Goal: Obtain resource: Download file/media

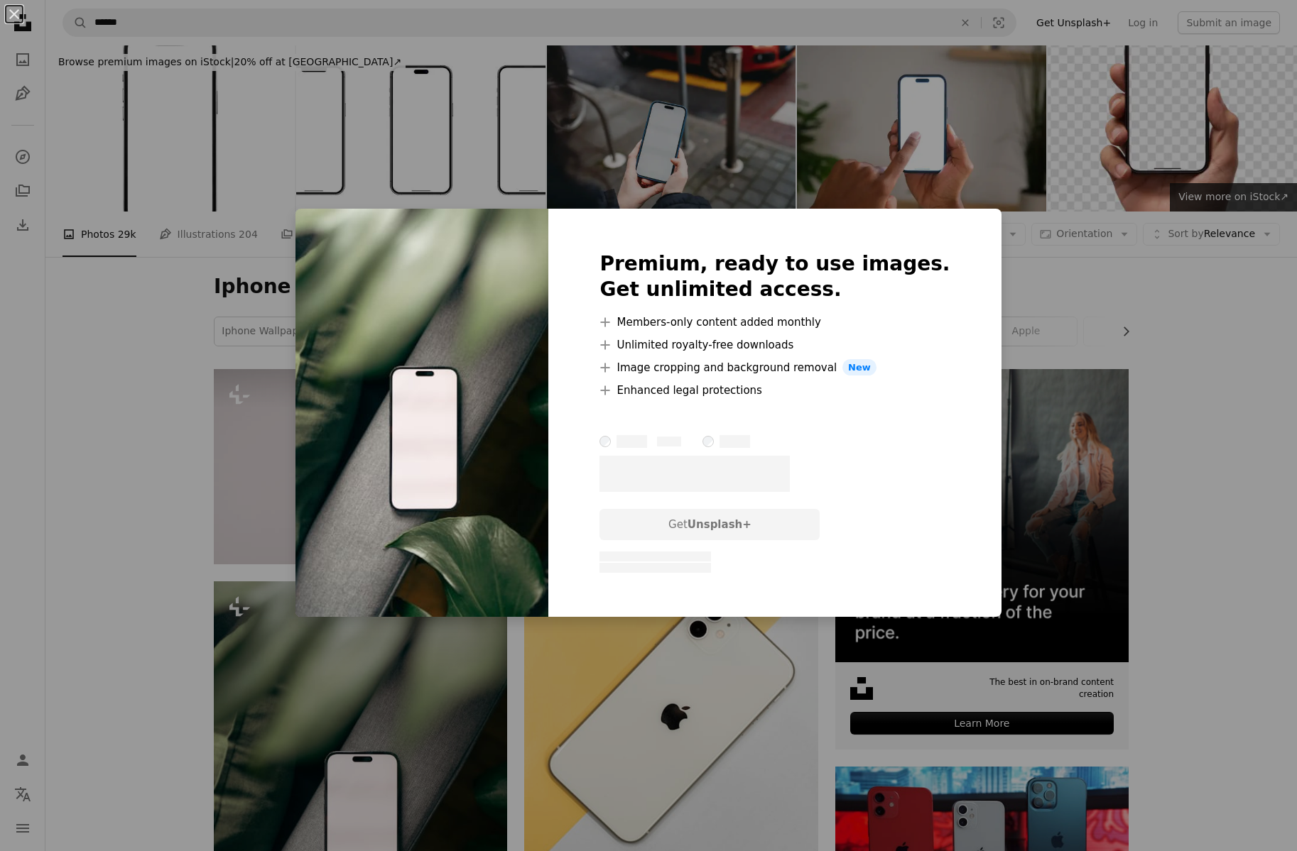
scroll to position [287, 0]
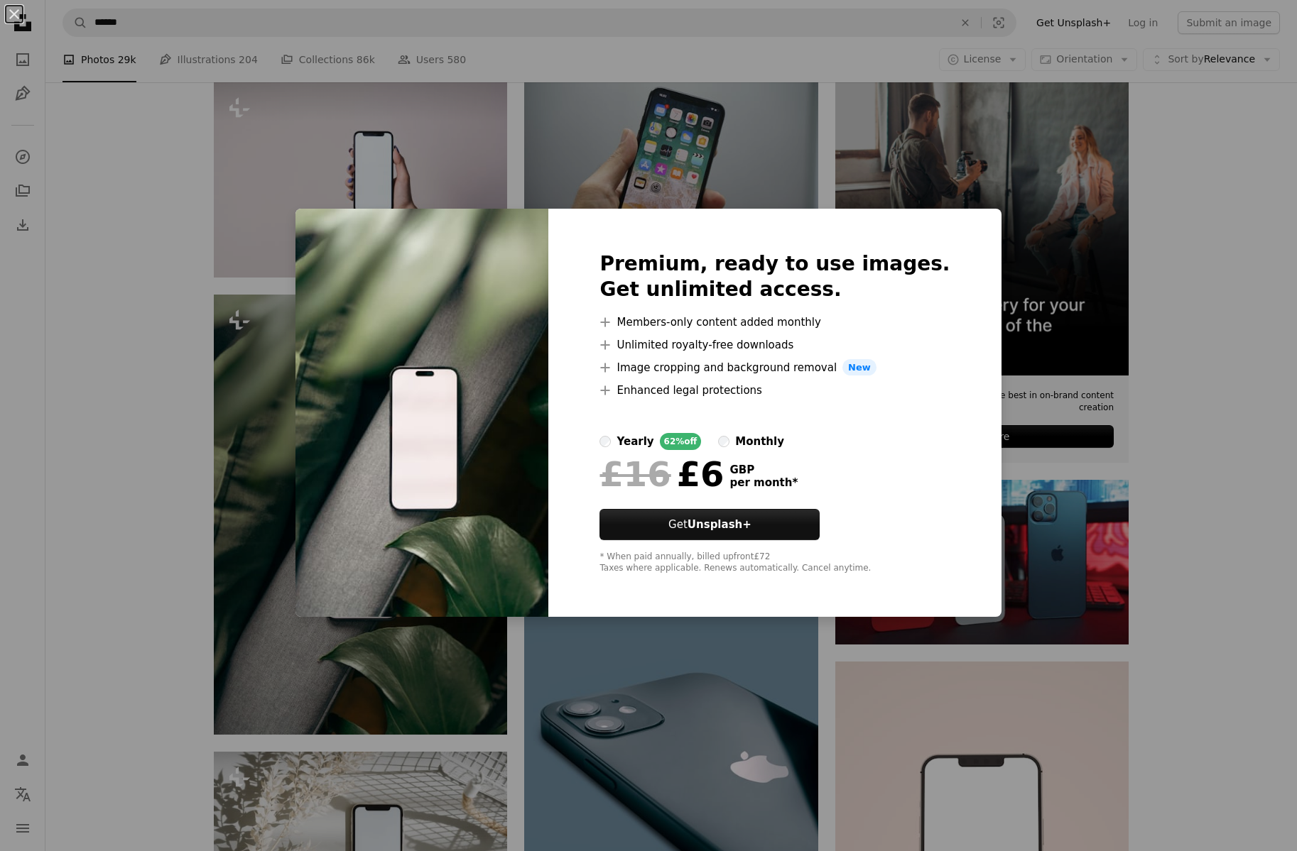
click at [127, 535] on div "An X shape Premium, ready to use images. Get unlimited access. A plus sign Memb…" at bounding box center [648, 425] width 1297 height 851
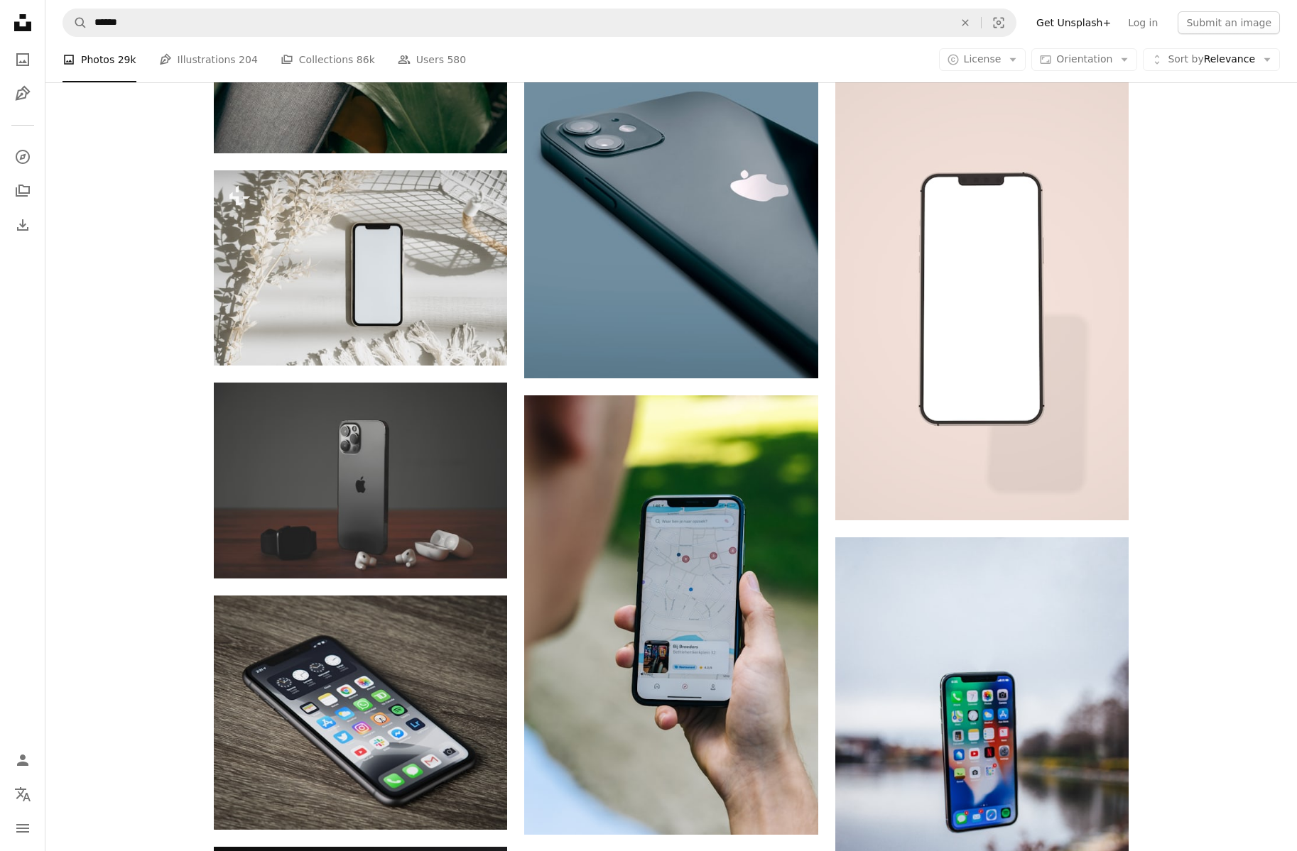
scroll to position [843, 0]
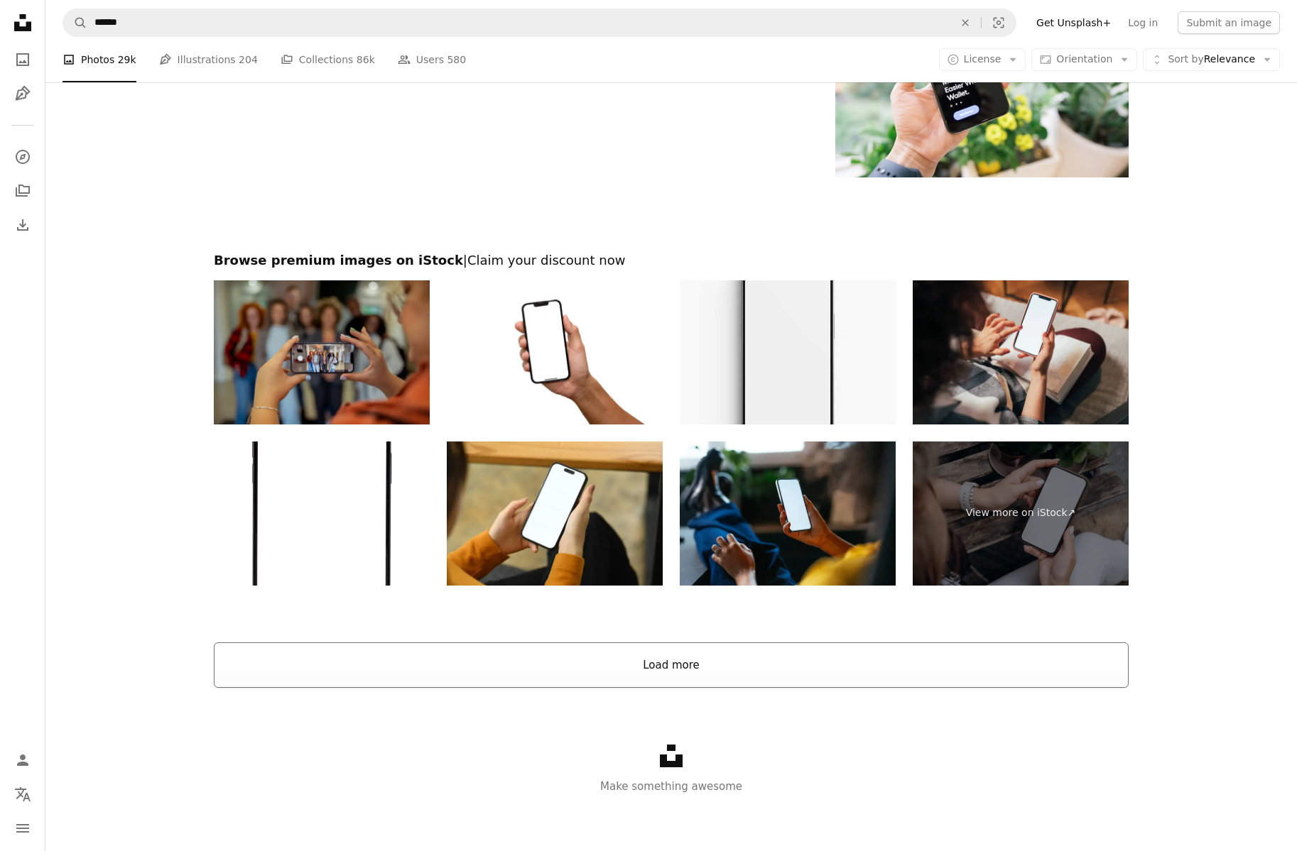
click at [690, 658] on button "Load more" at bounding box center [671, 665] width 915 height 45
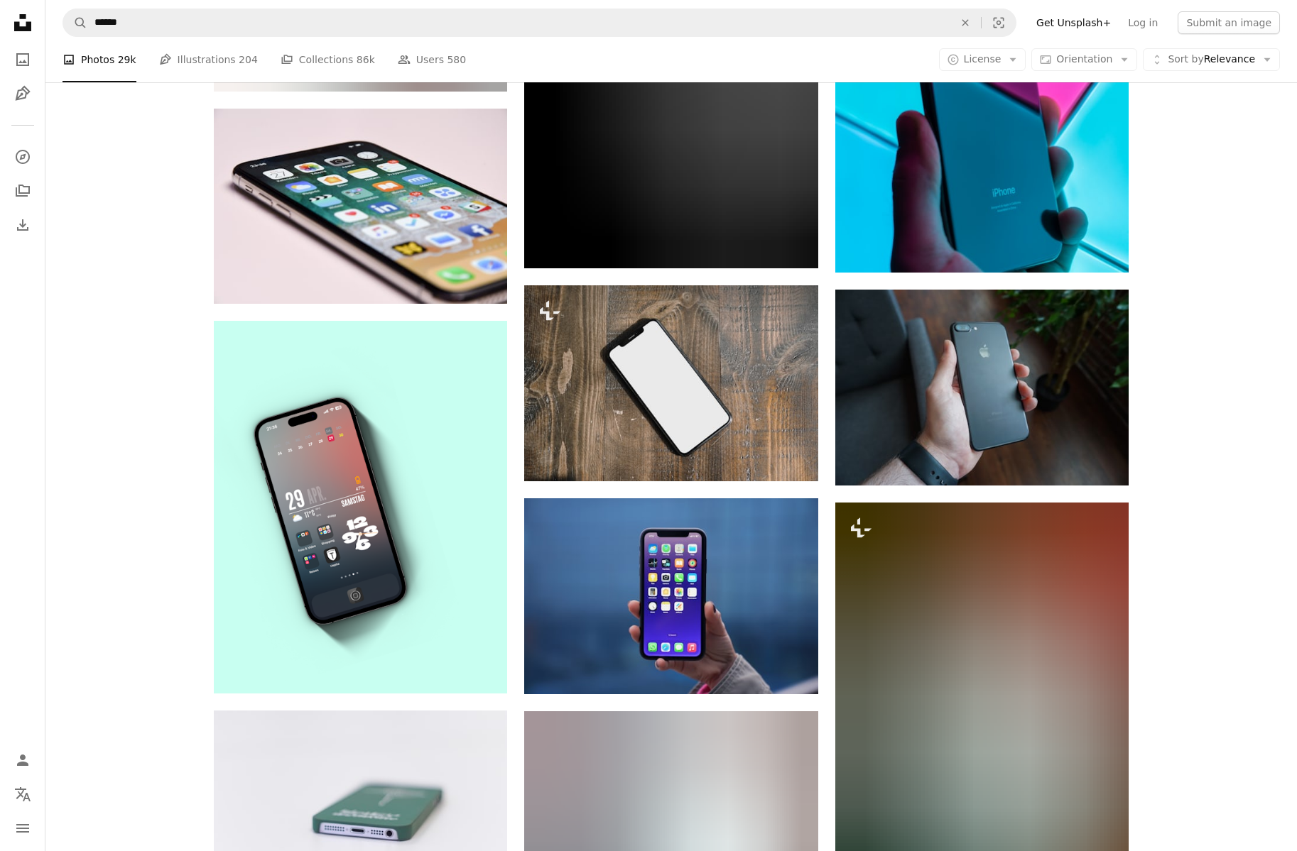
scroll to position [22996, 0]
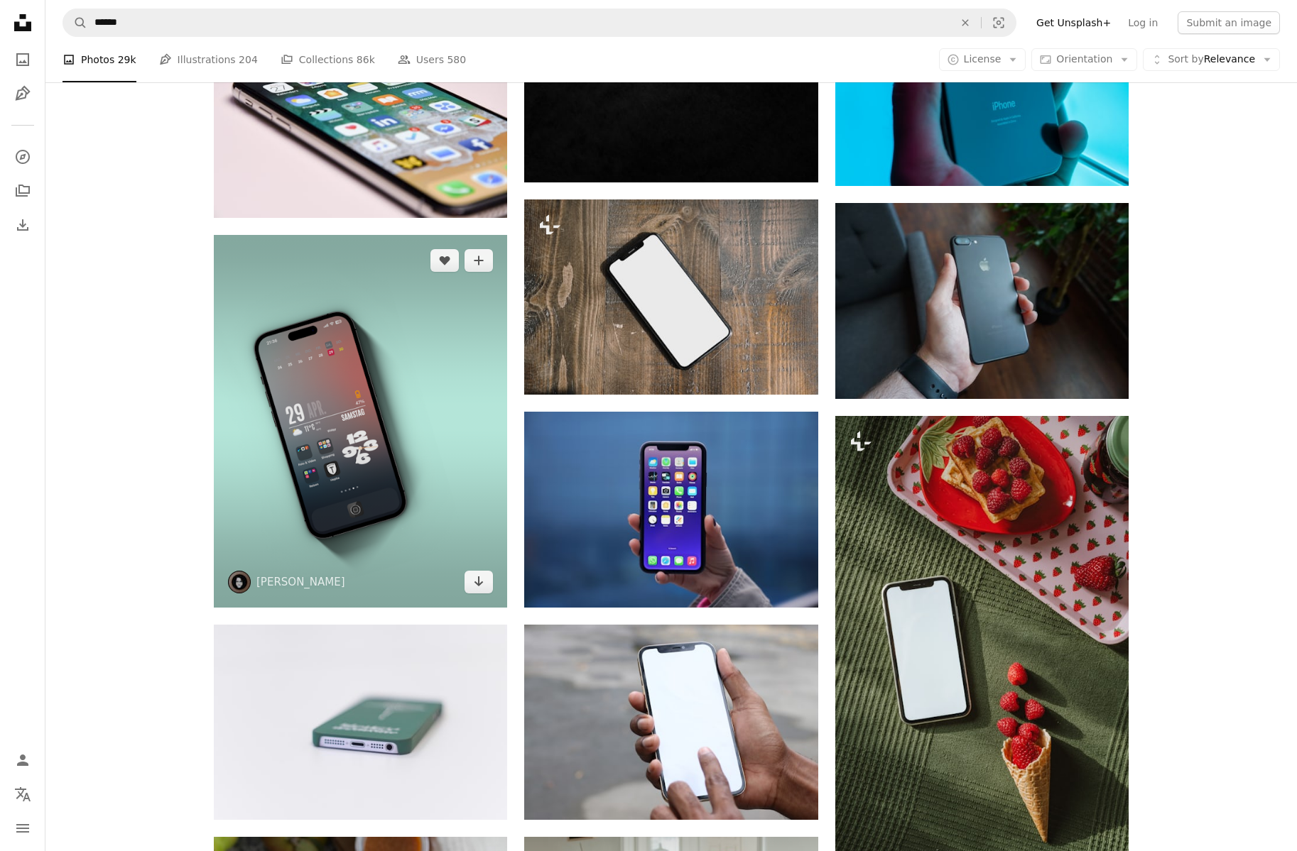
click at [470, 494] on img at bounding box center [360, 421] width 293 height 373
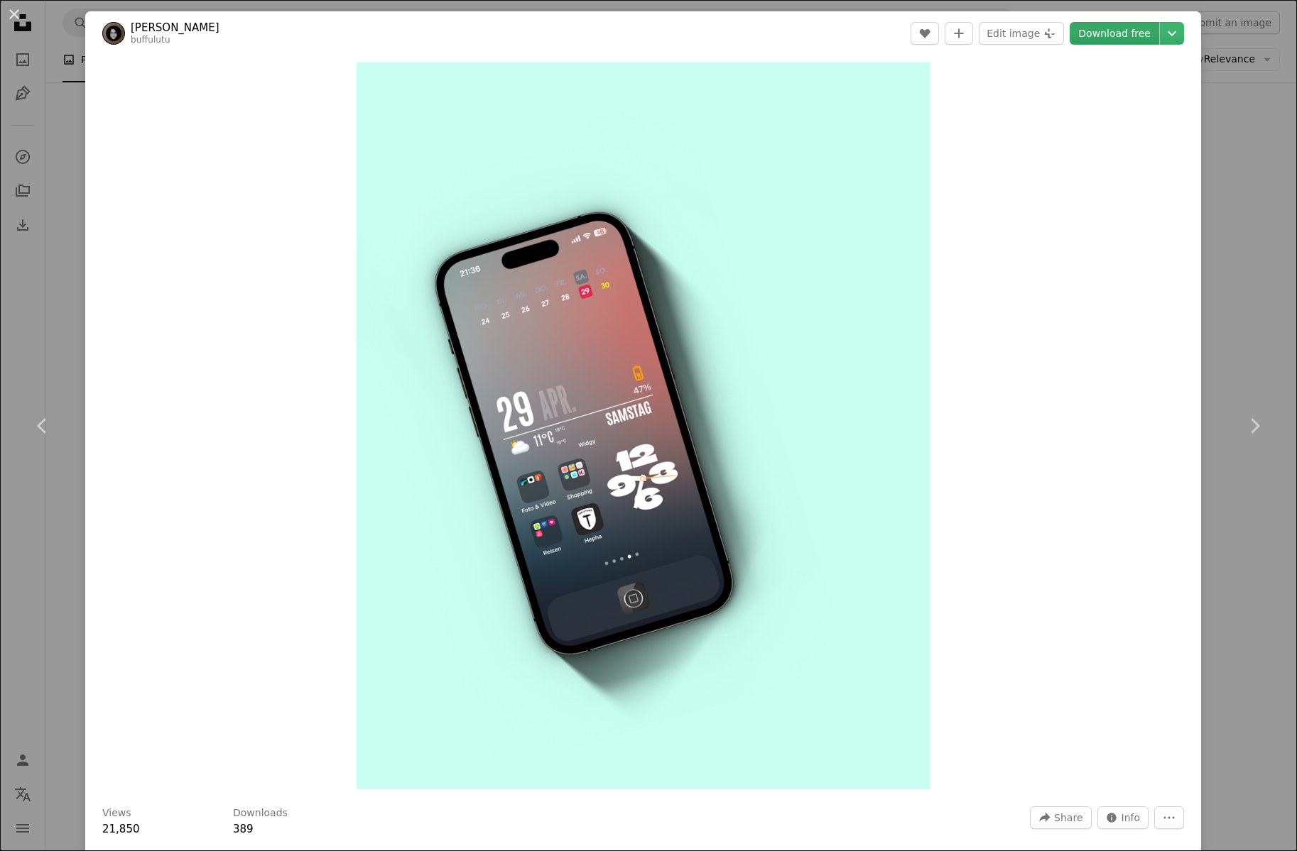
click at [1116, 31] on link "Download free" at bounding box center [1113, 33] width 89 height 23
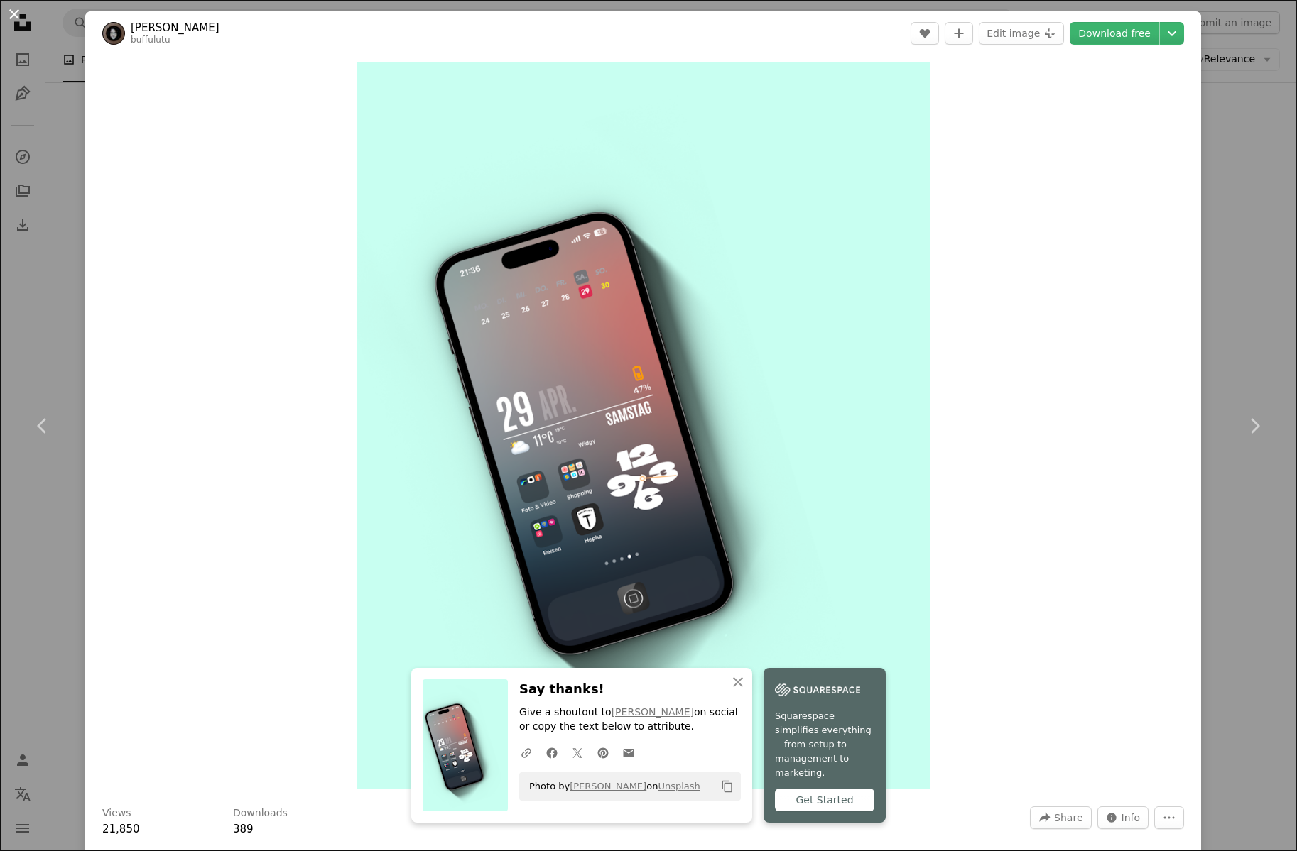
click at [13, 13] on button "An X shape" at bounding box center [14, 14] width 17 height 17
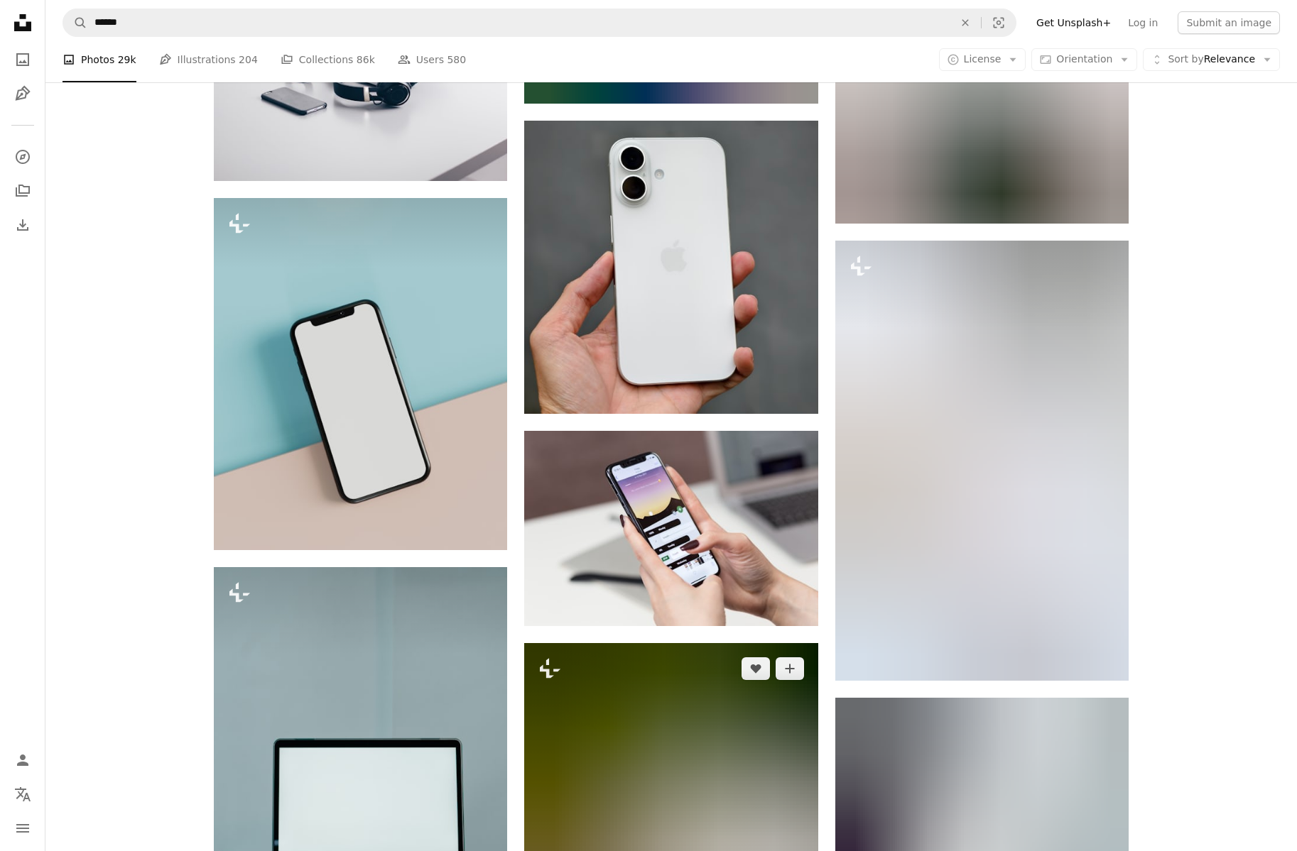
scroll to position [24680, 0]
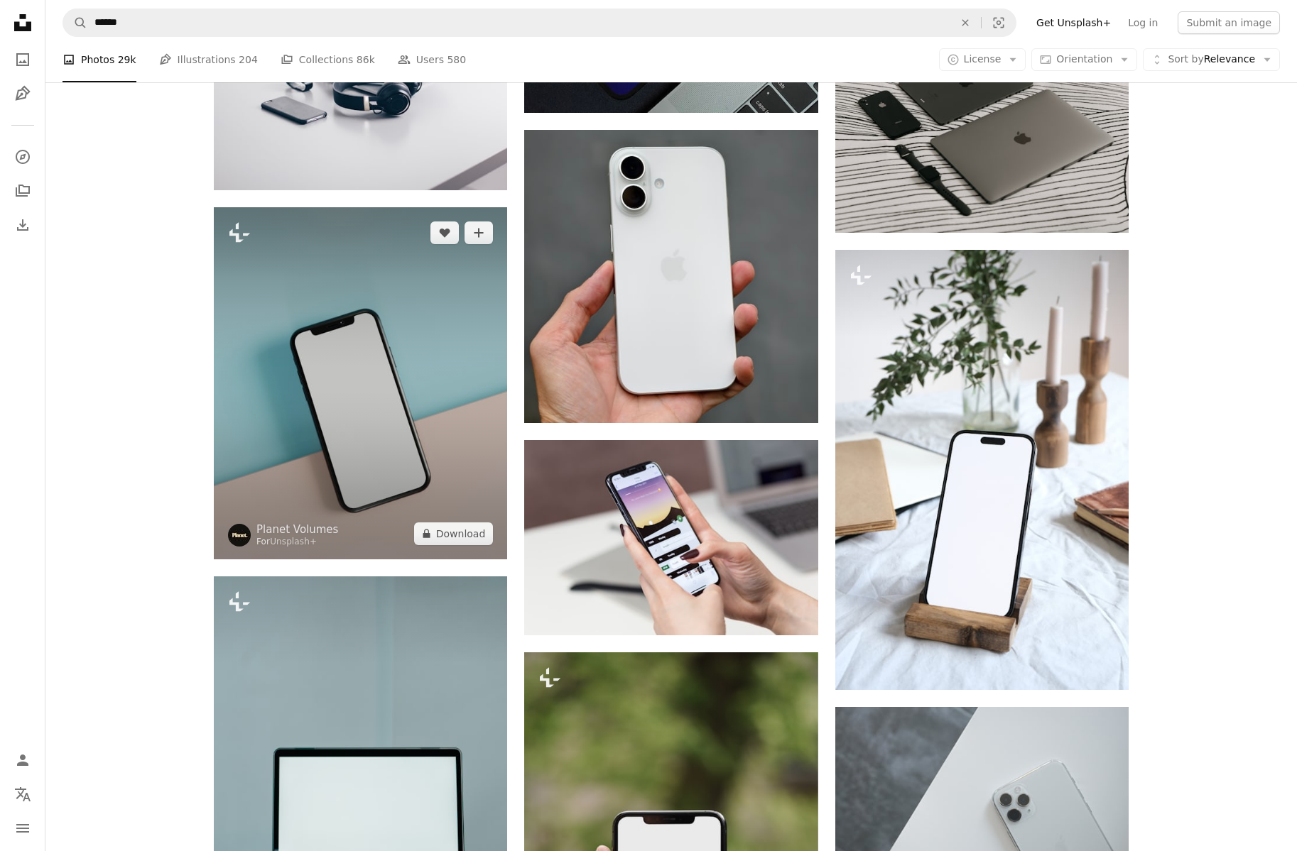
click at [410, 430] on img at bounding box center [360, 383] width 293 height 352
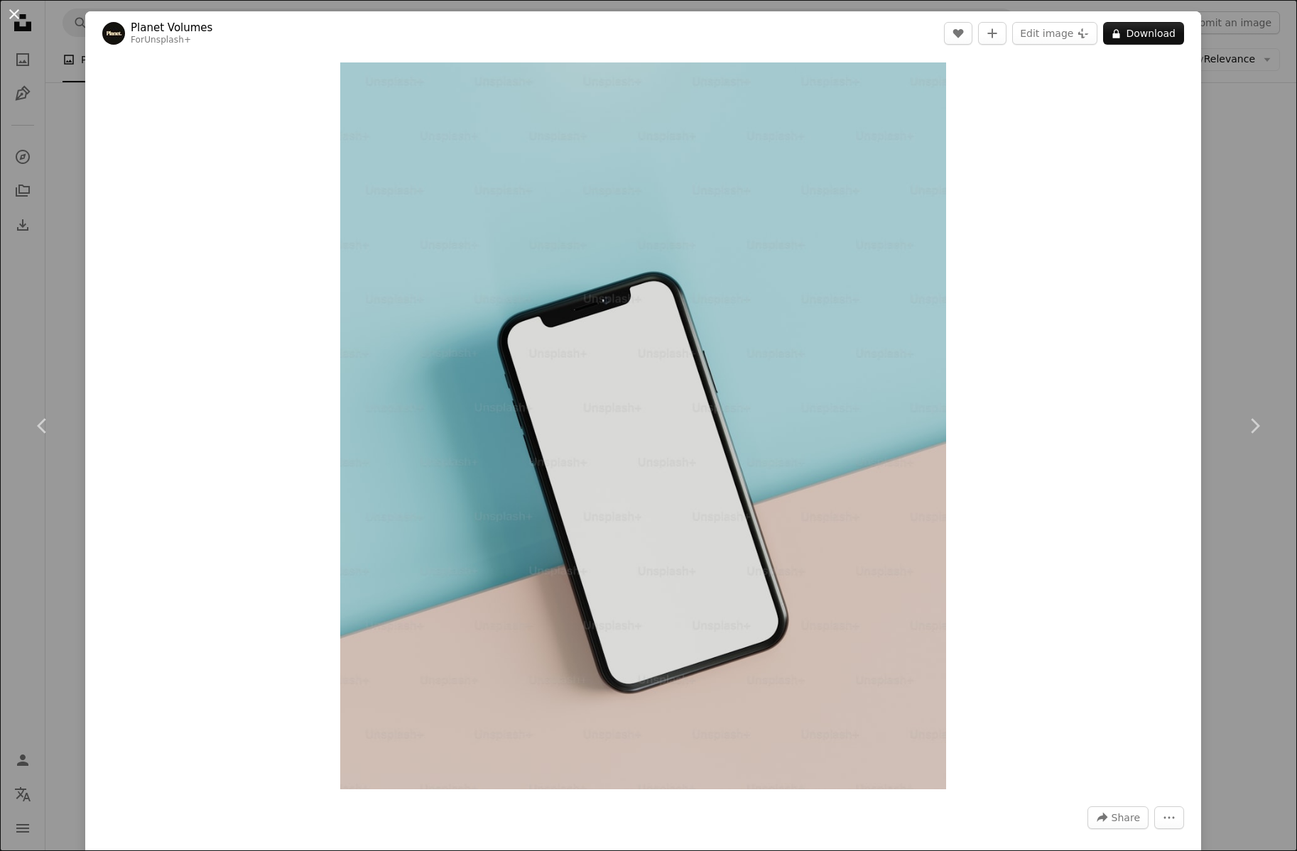
click at [13, 13] on button "An X shape" at bounding box center [14, 14] width 17 height 17
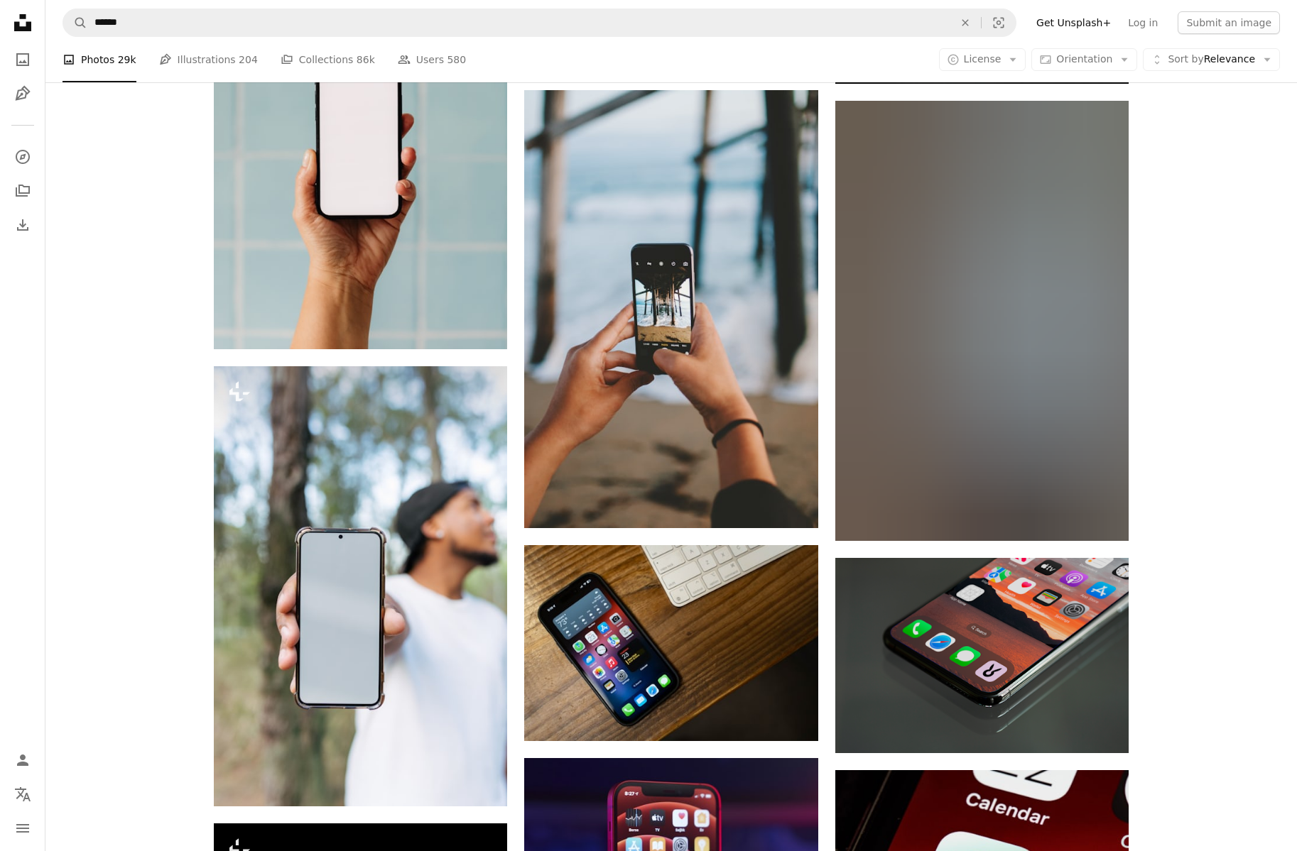
scroll to position [34040, 0]
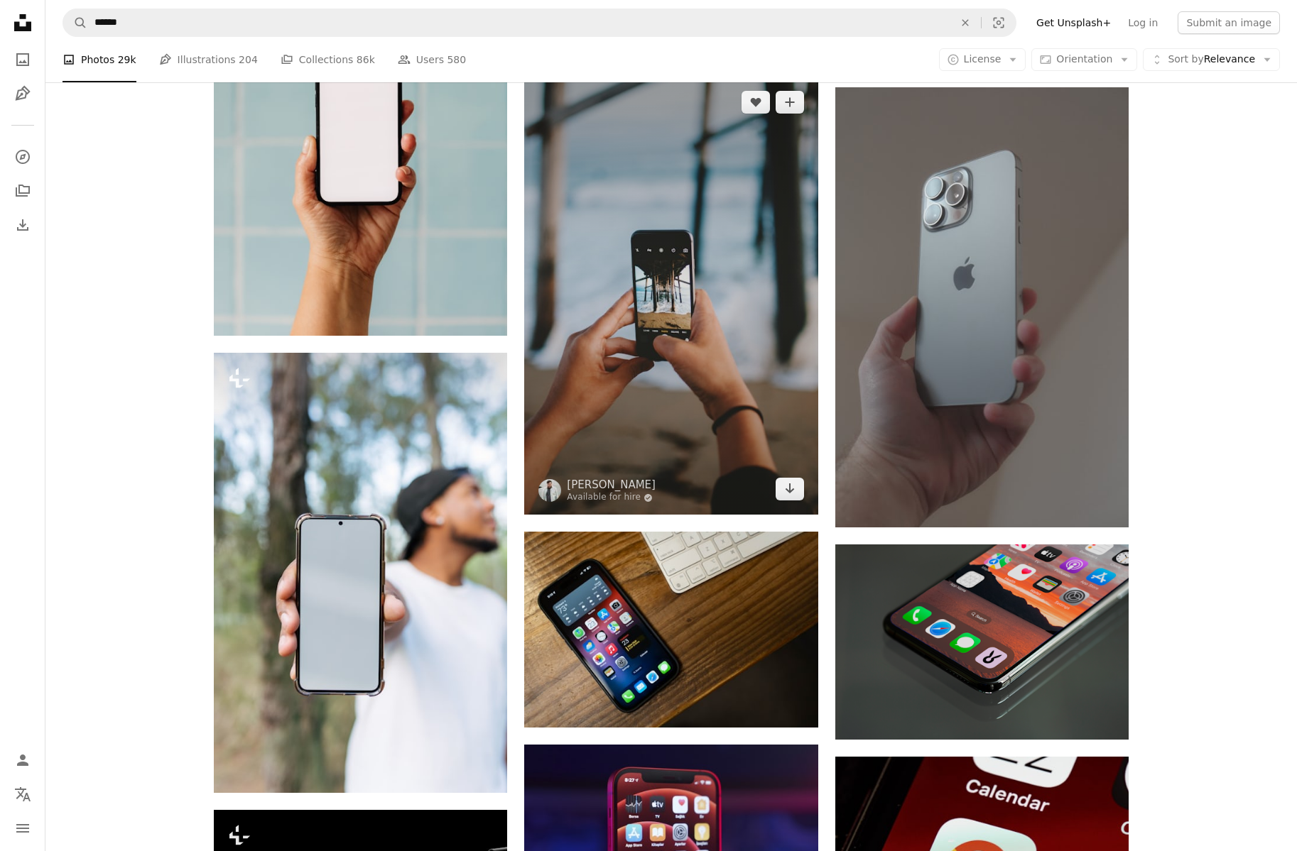
click at [694, 309] on img at bounding box center [670, 296] width 293 height 439
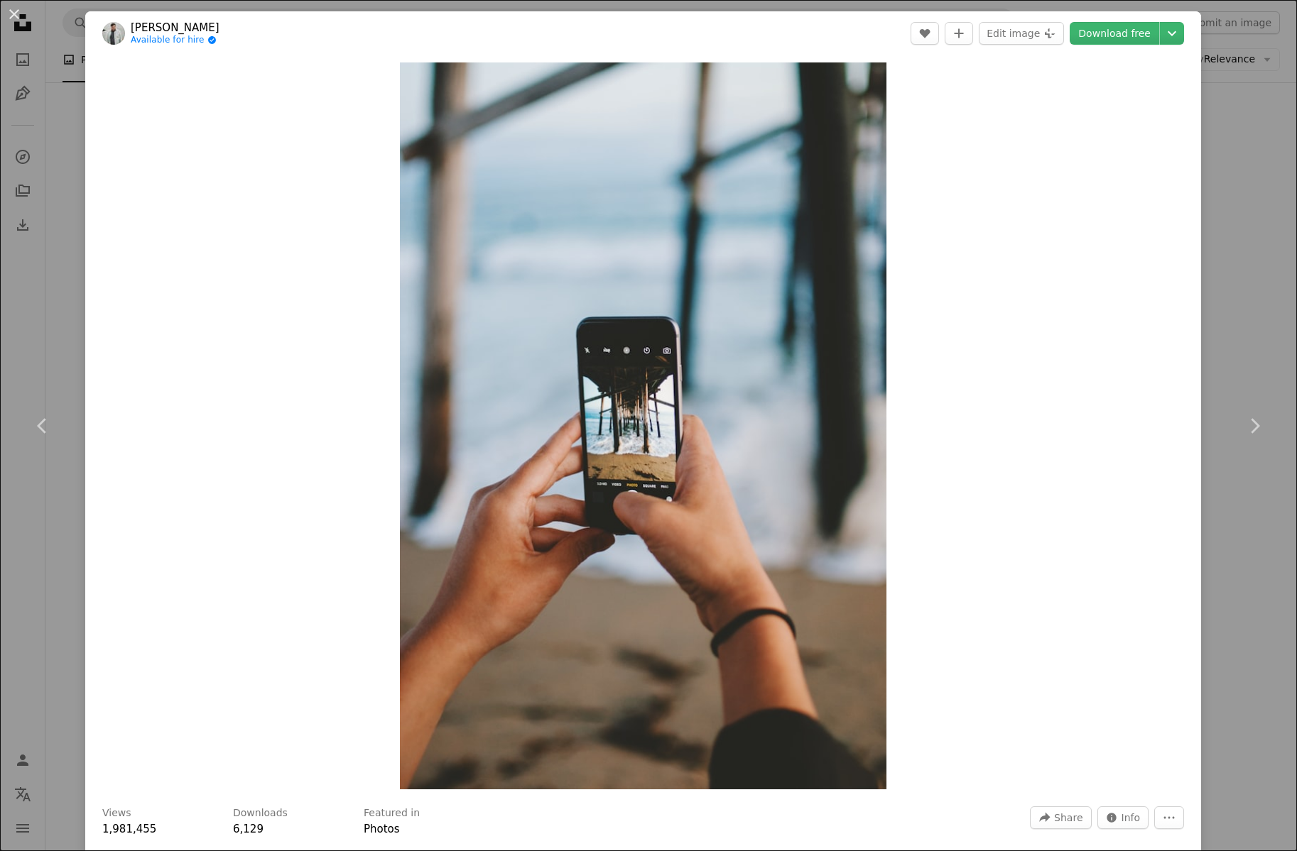
drag, startPoint x: 16, startPoint y: 15, endPoint x: 95, endPoint y: 87, distance: 107.0
click at [16, 15] on button "An X shape" at bounding box center [14, 14] width 17 height 17
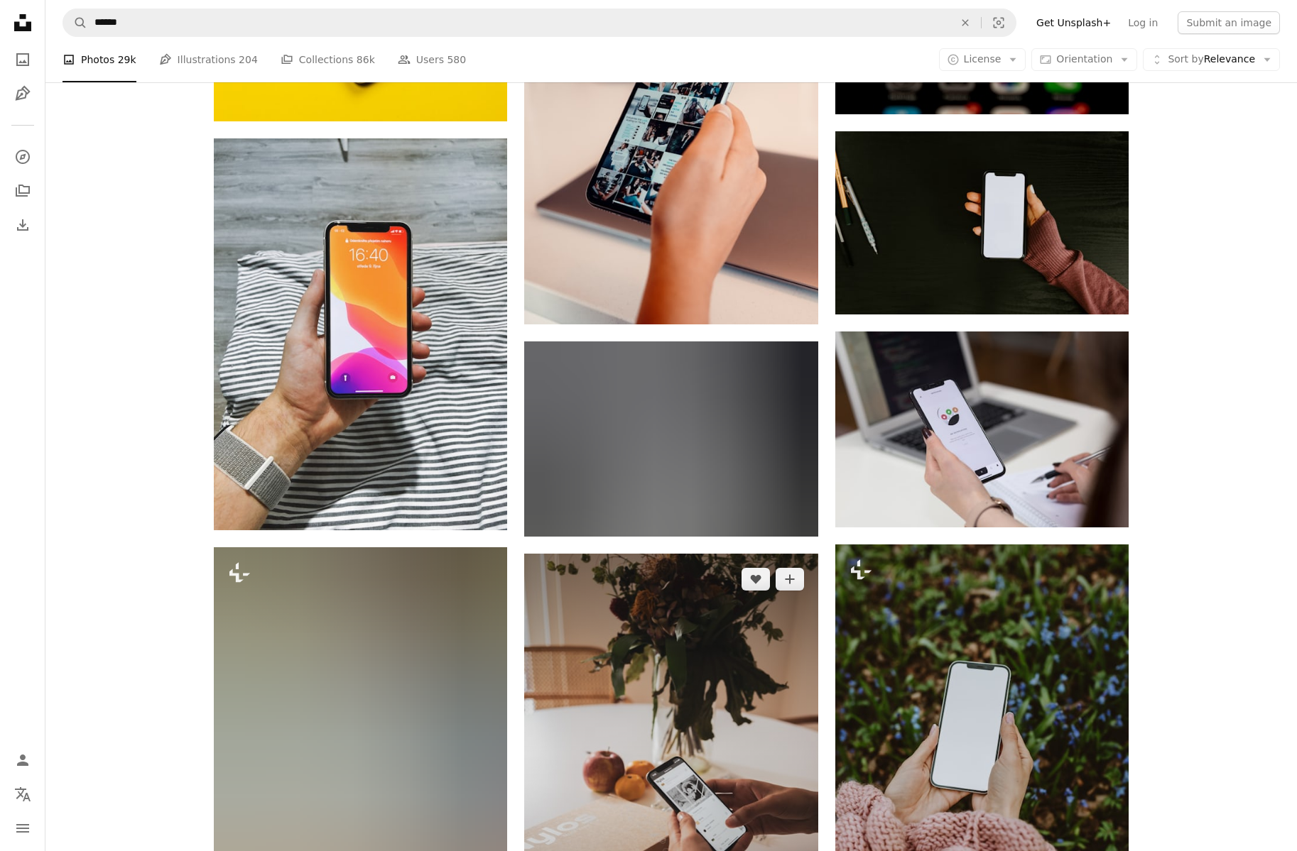
scroll to position [41219, 0]
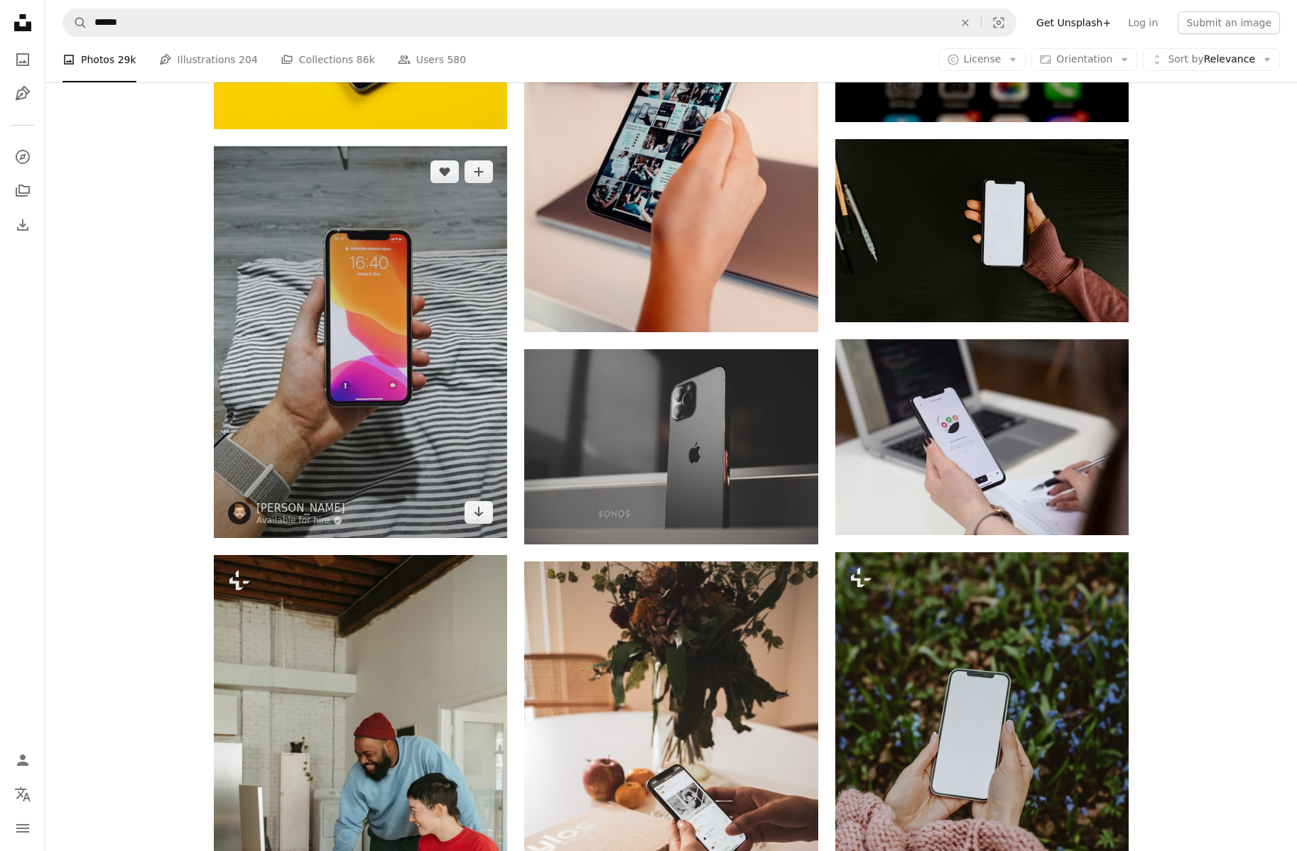
click at [430, 391] on img at bounding box center [360, 341] width 293 height 391
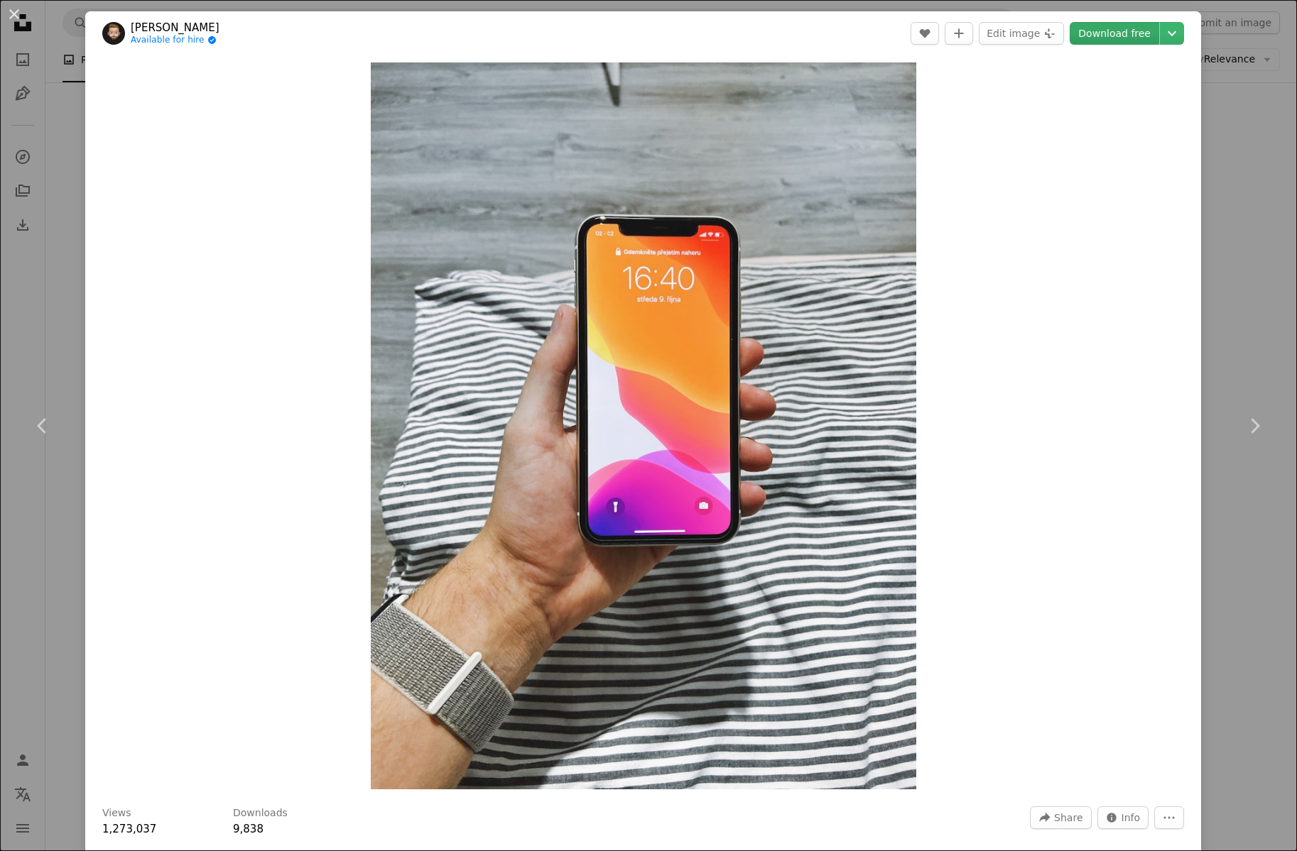
click at [1132, 36] on link "Download free" at bounding box center [1113, 33] width 89 height 23
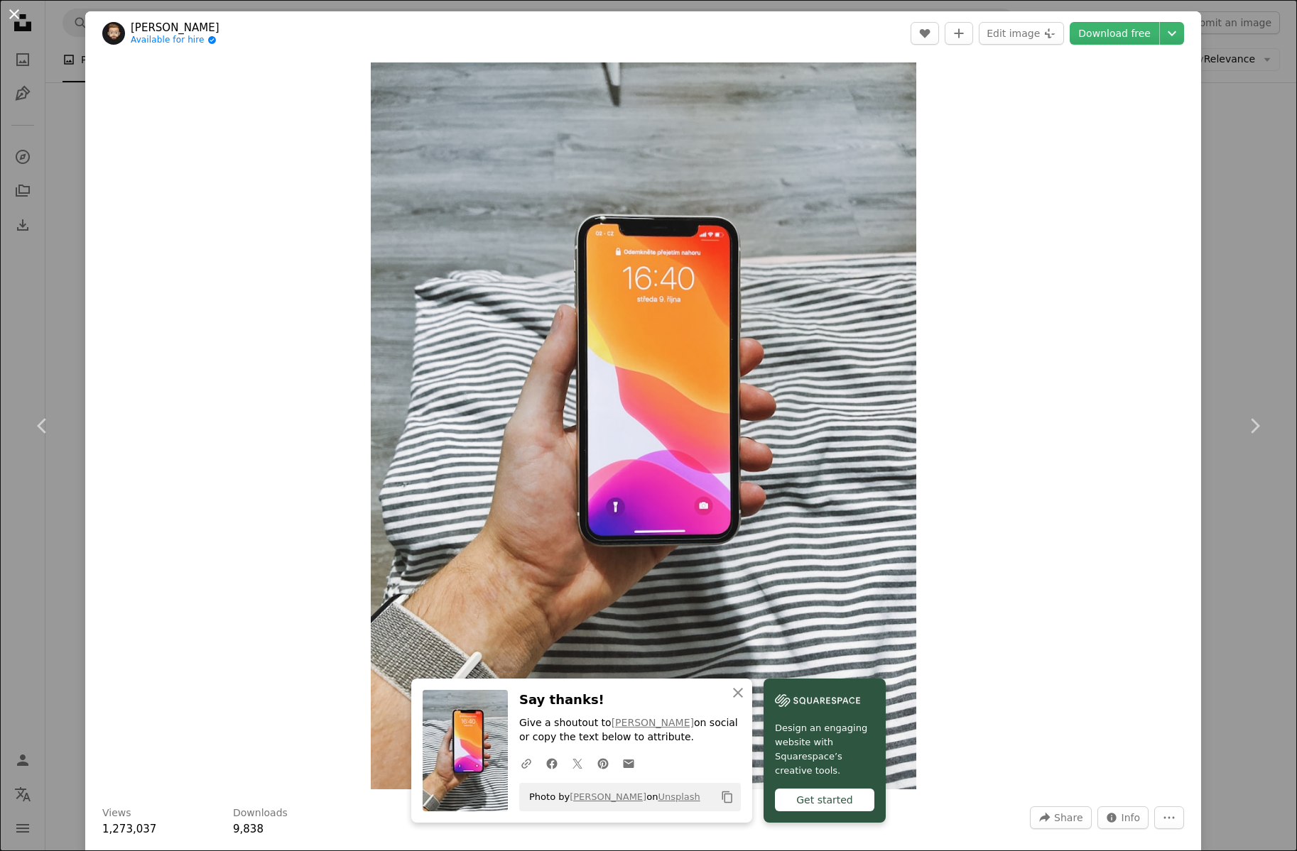
click at [14, 13] on button "An X shape" at bounding box center [14, 14] width 17 height 17
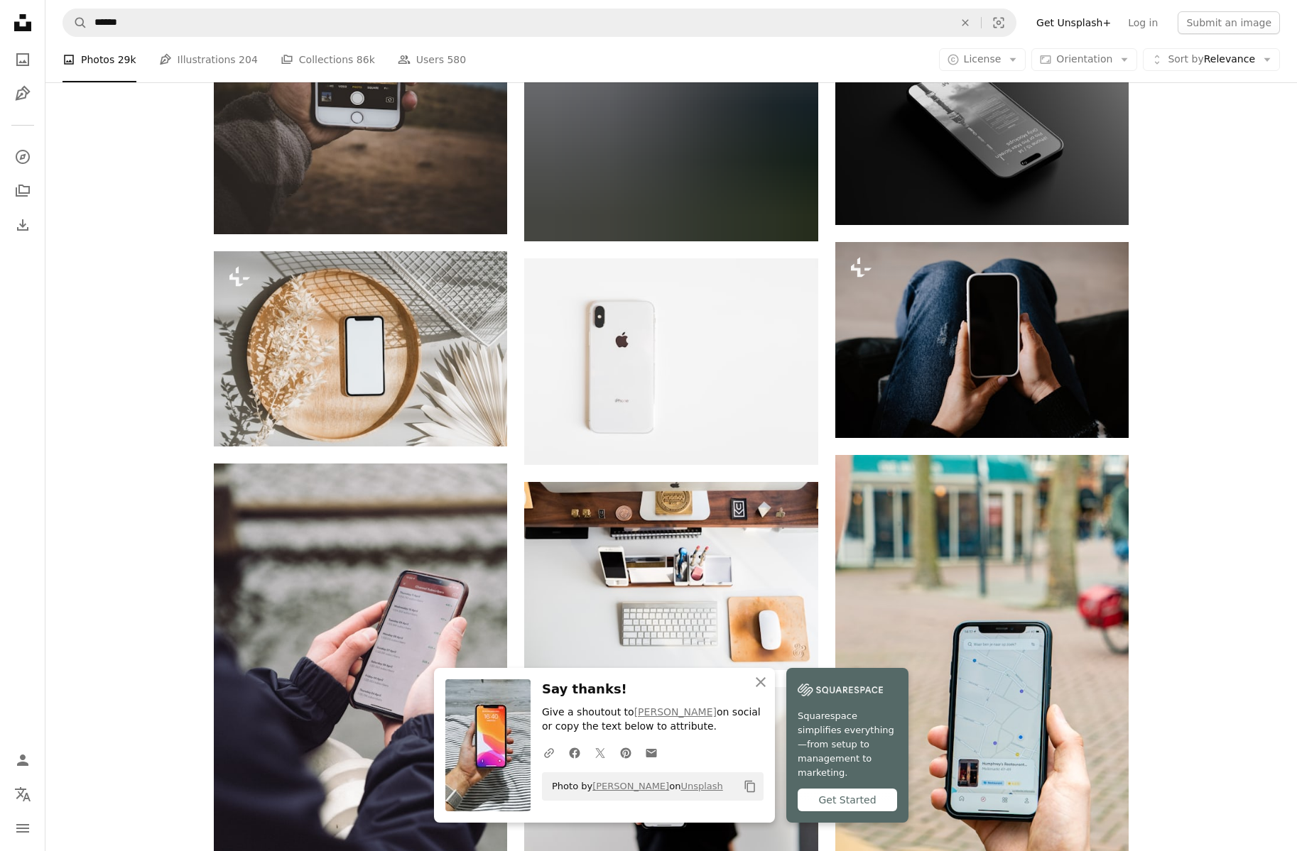
scroll to position [42438, 0]
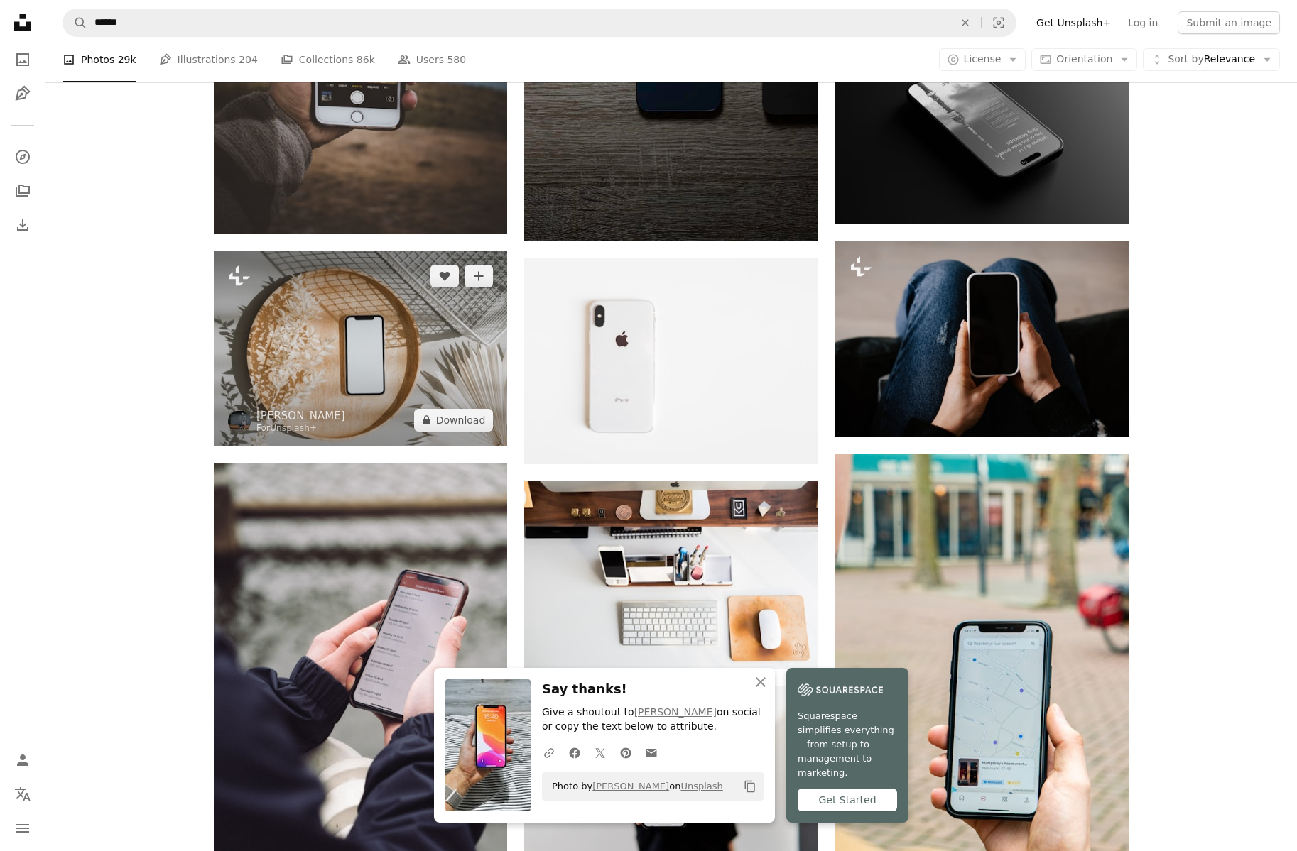
click at [373, 366] on img at bounding box center [360, 348] width 293 height 195
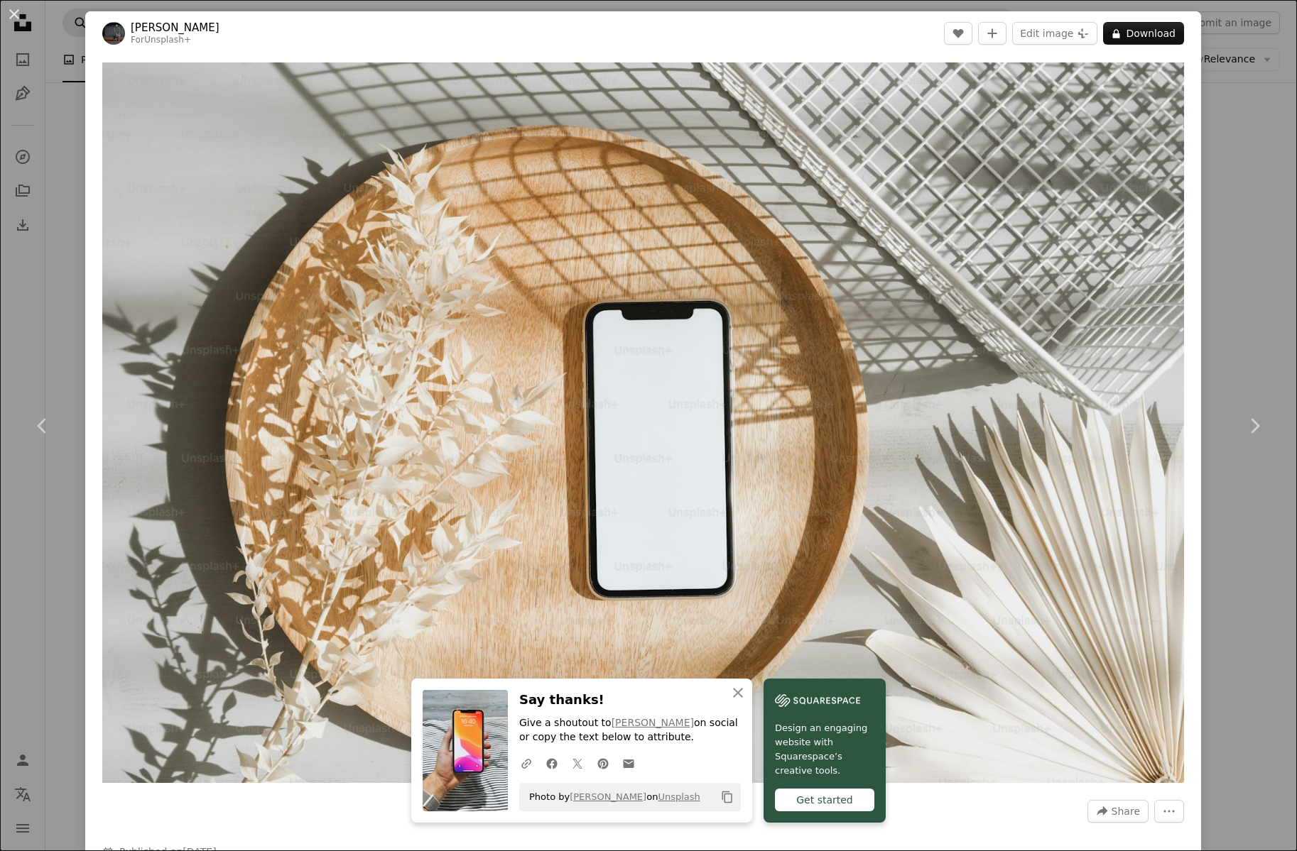
drag, startPoint x: 8, startPoint y: 8, endPoint x: 67, endPoint y: 25, distance: 62.0
click at [8, 8] on button "An X shape" at bounding box center [14, 14] width 17 height 17
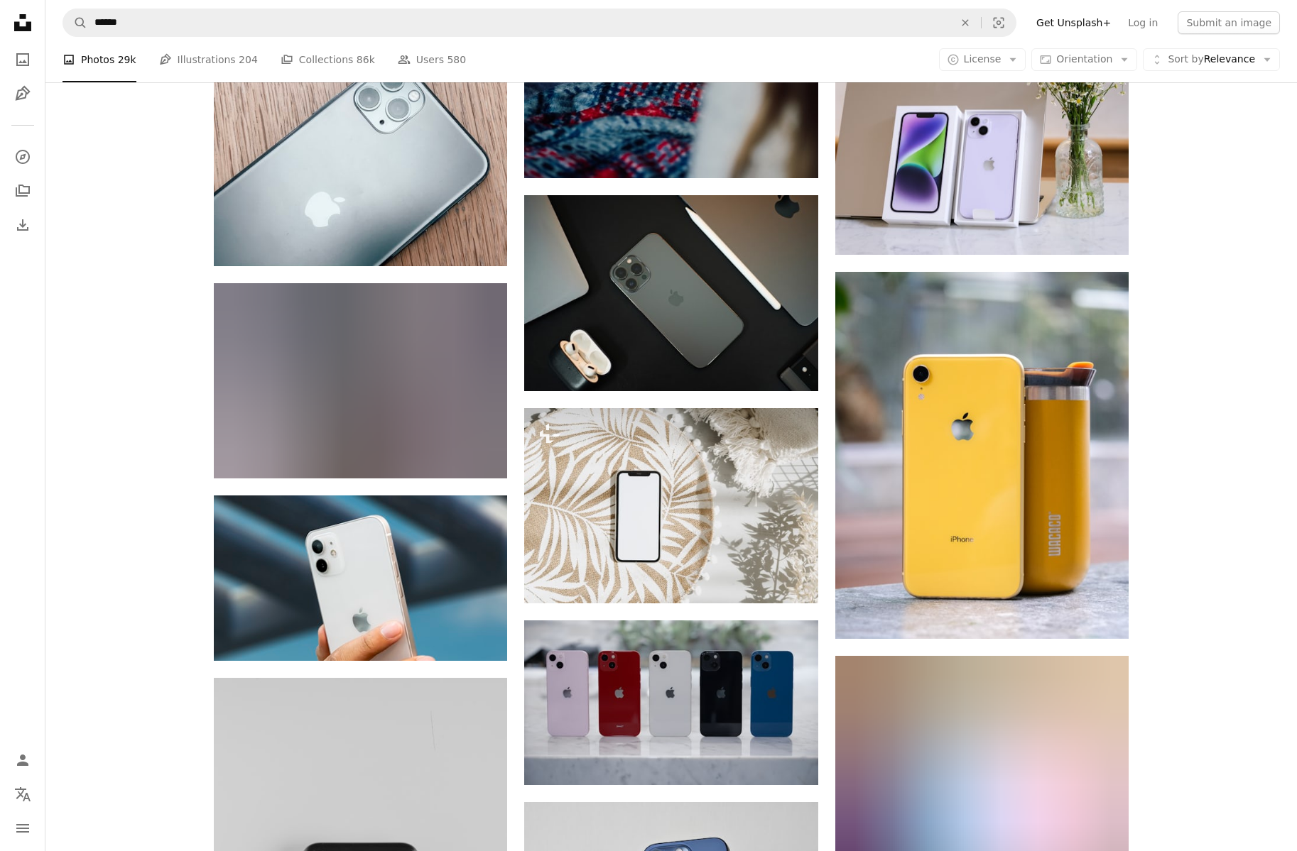
scroll to position [57998, 0]
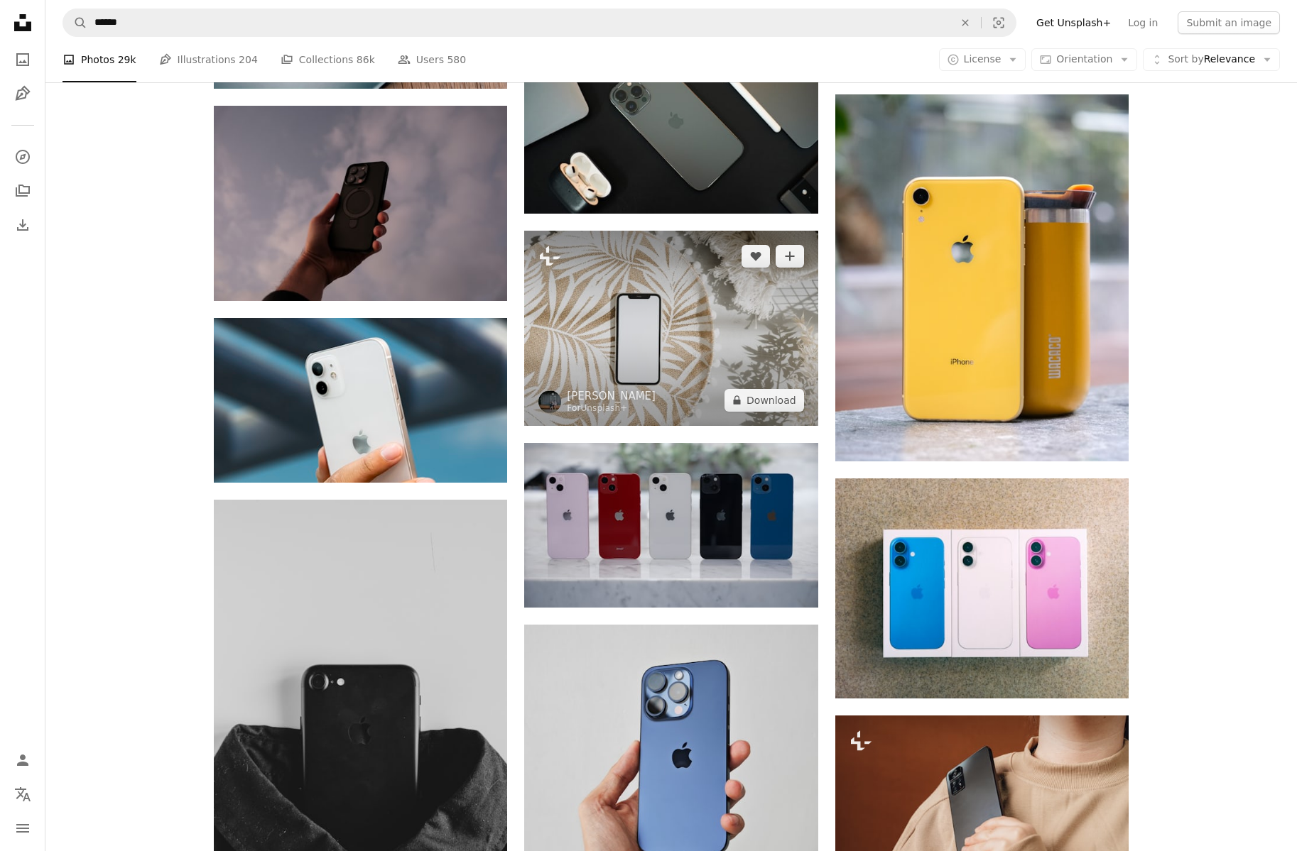
click at [651, 342] on img at bounding box center [670, 328] width 293 height 195
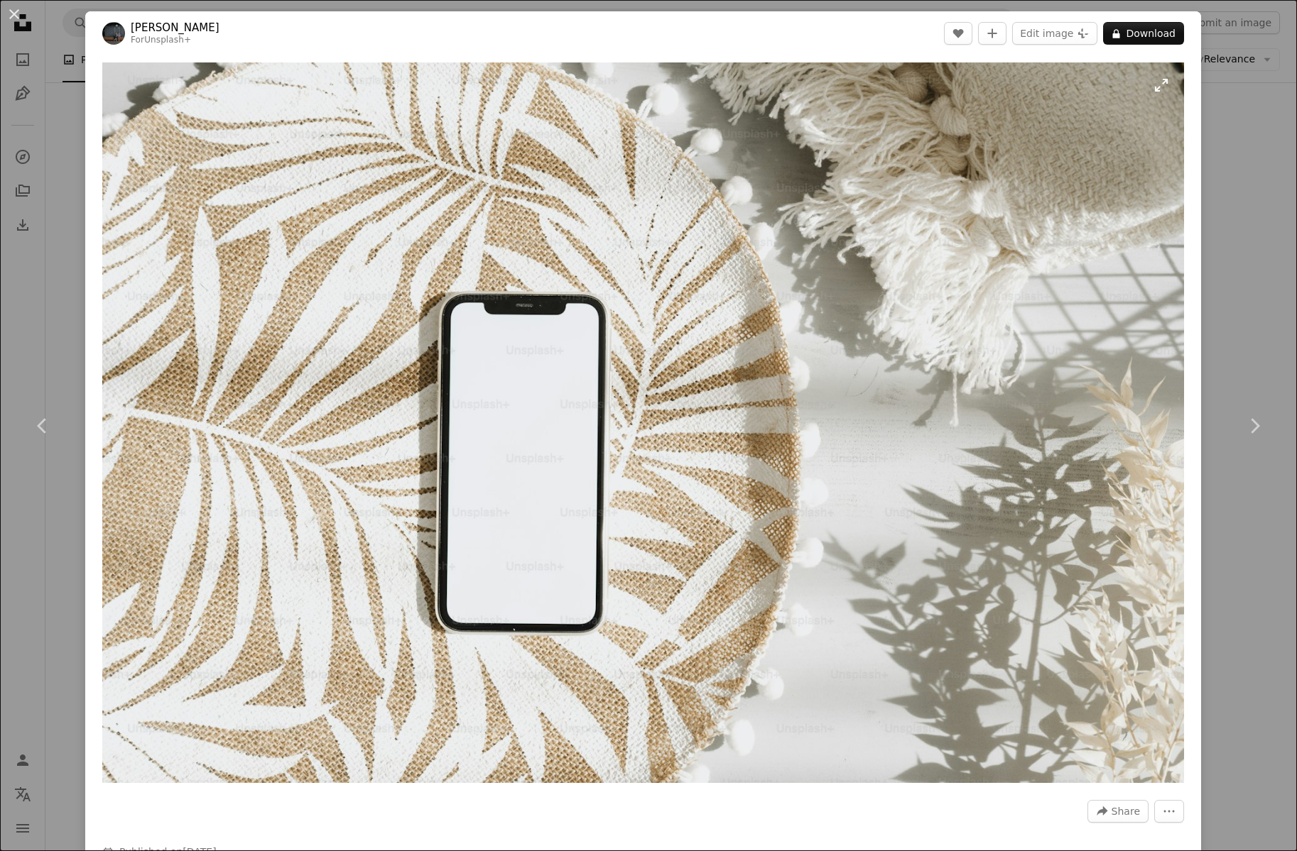
click at [605, 416] on img "Zoom in on this image" at bounding box center [642, 422] width 1081 height 721
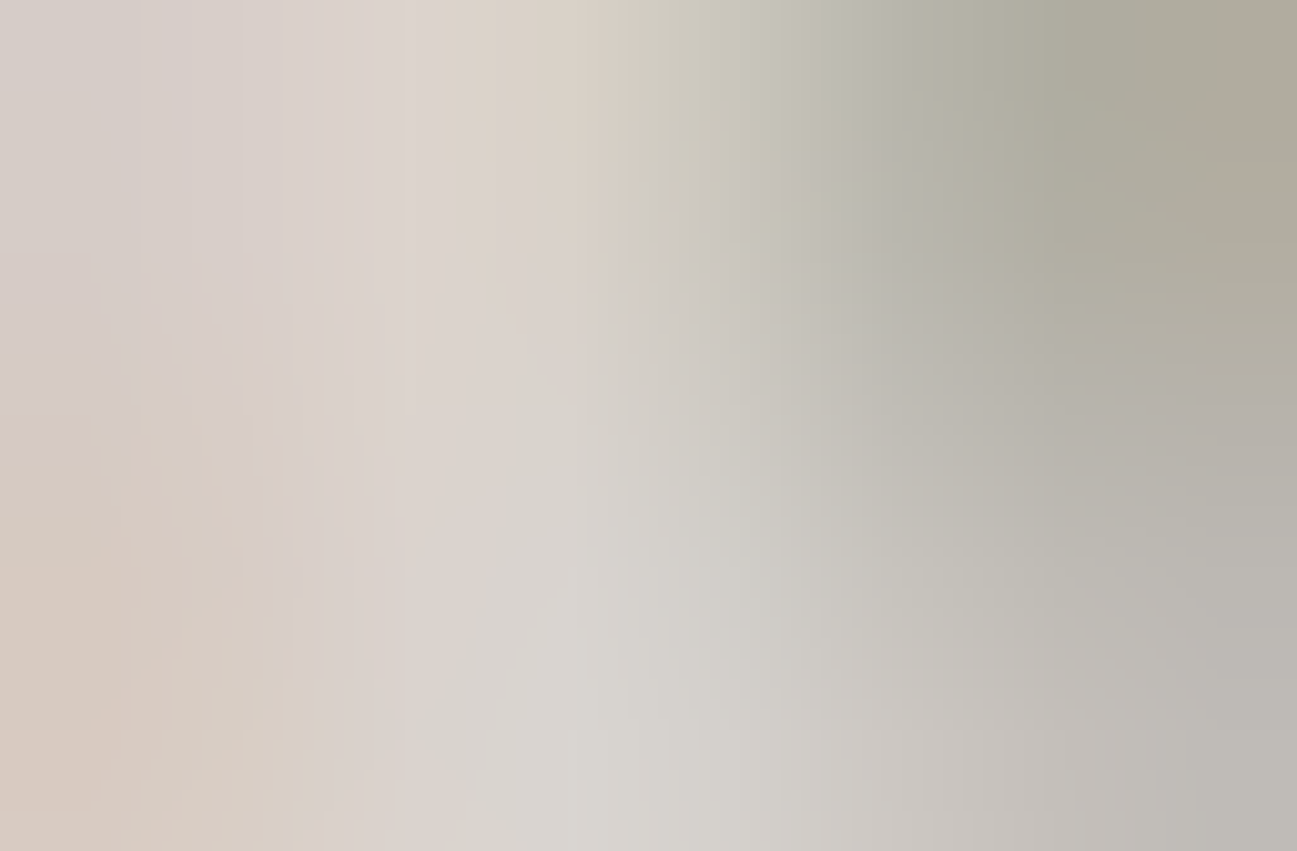
scroll to position [7, 0]
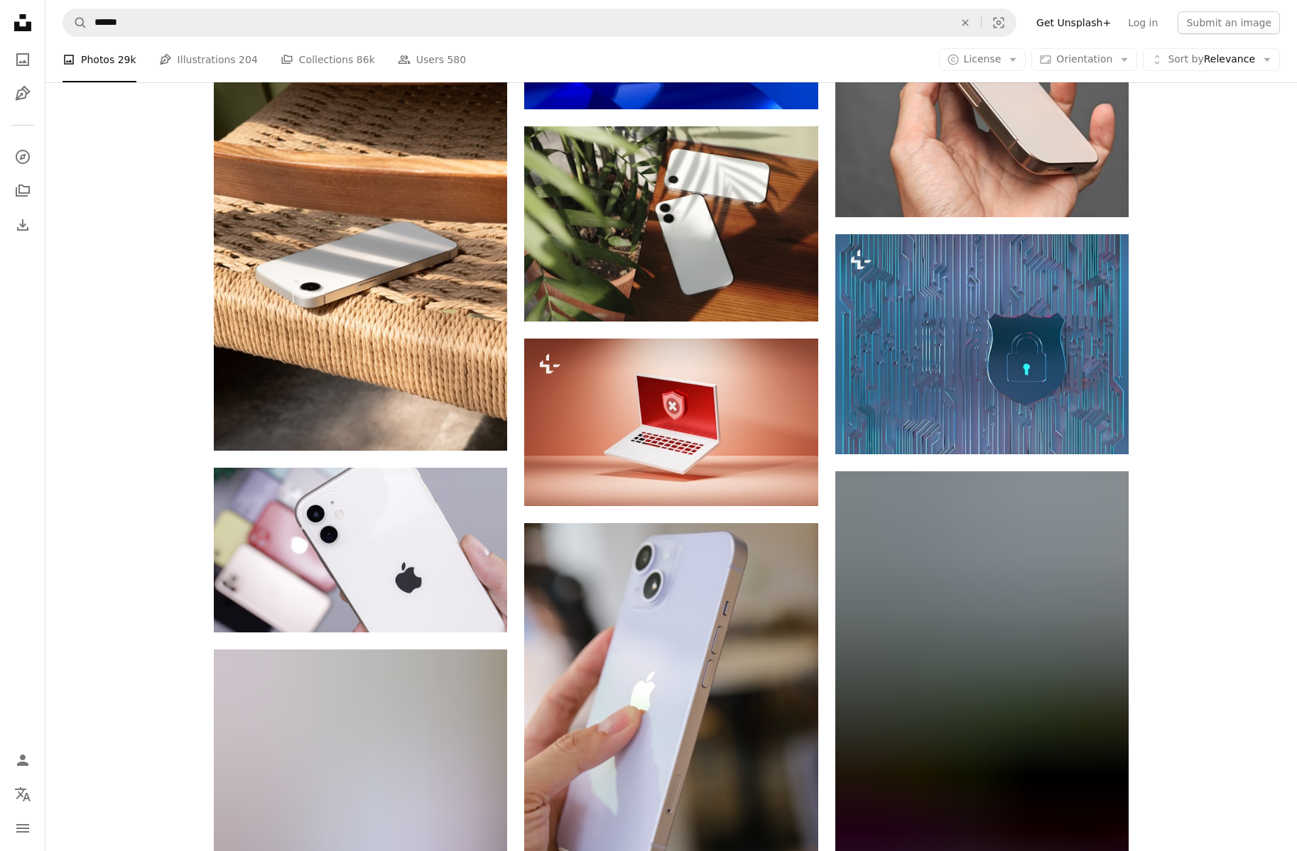
scroll to position [87632, 0]
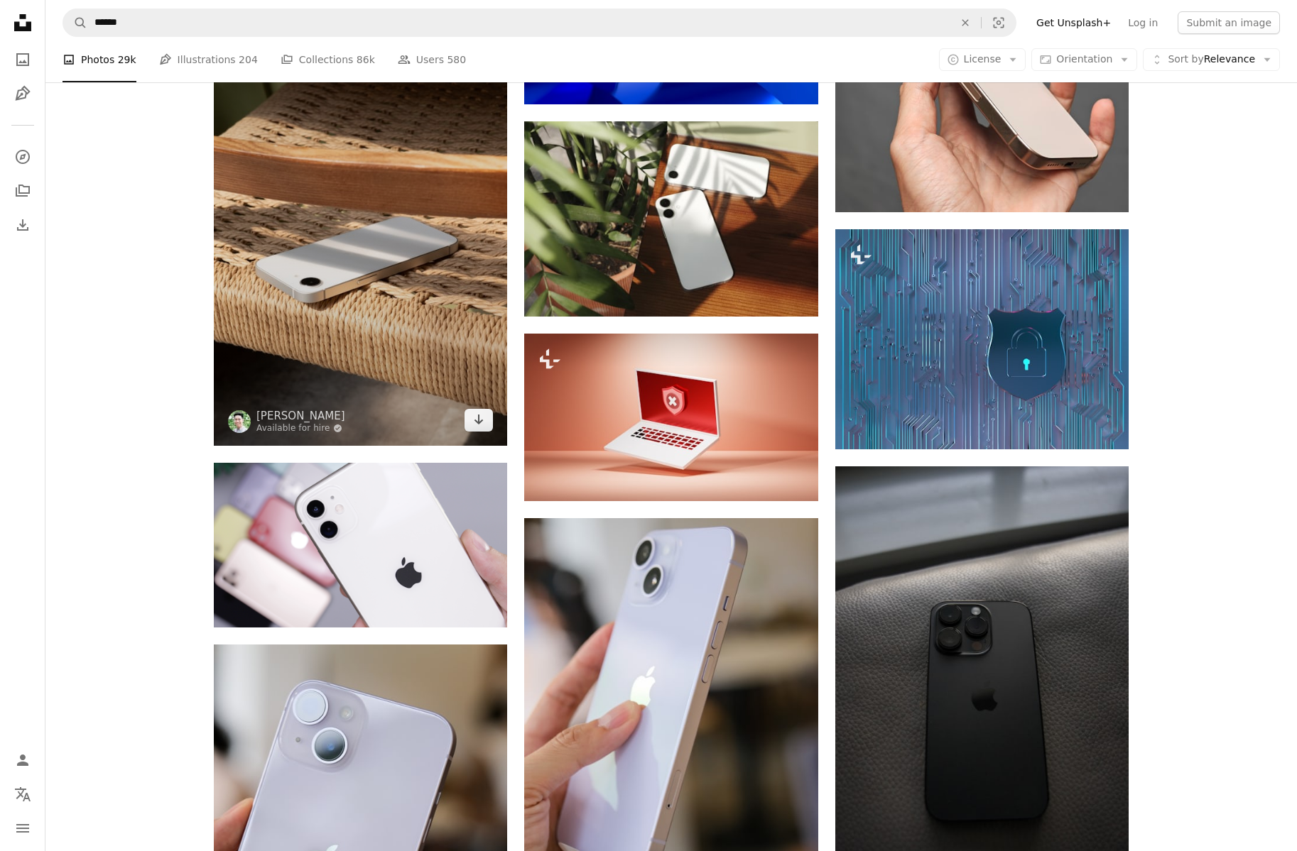
click at [417, 316] on img at bounding box center [360, 226] width 293 height 440
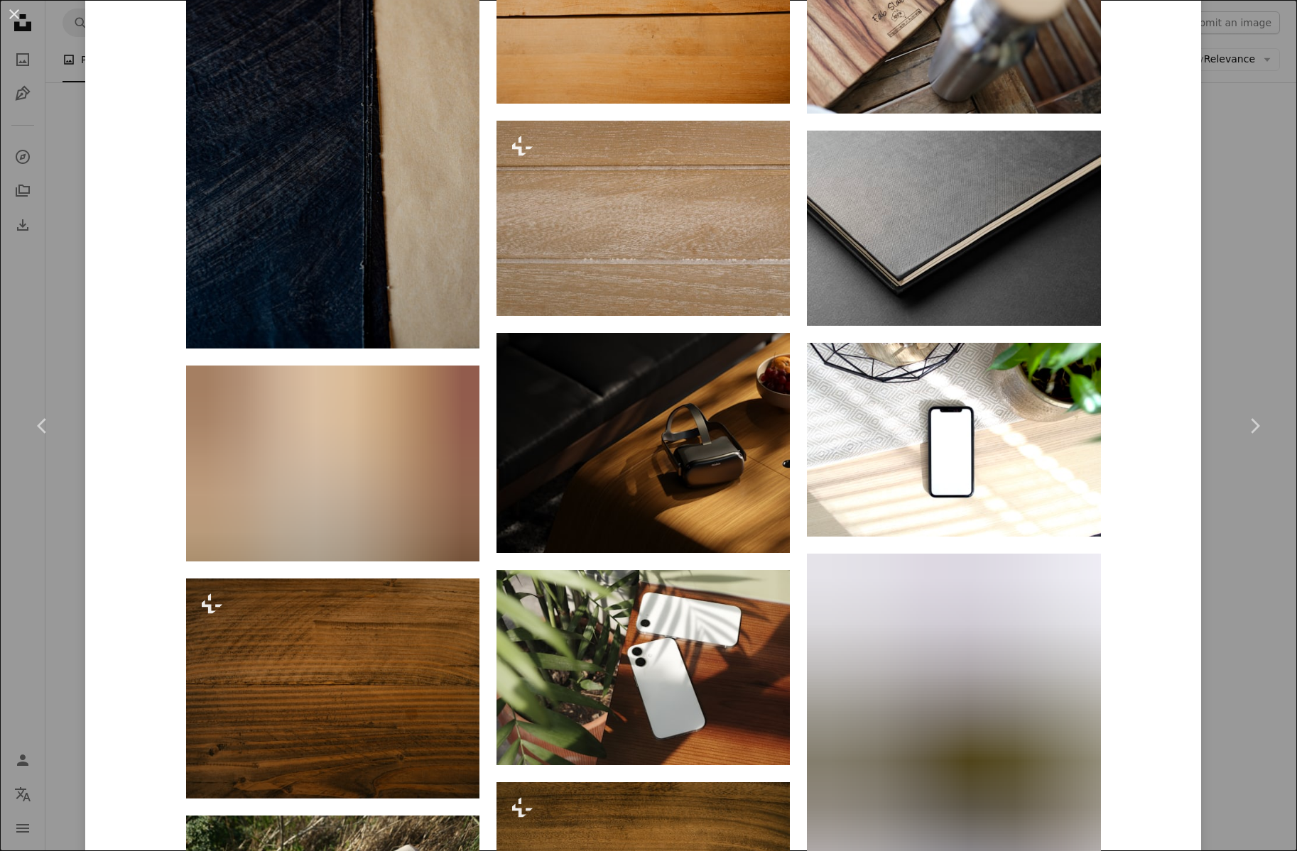
scroll to position [12859, 0]
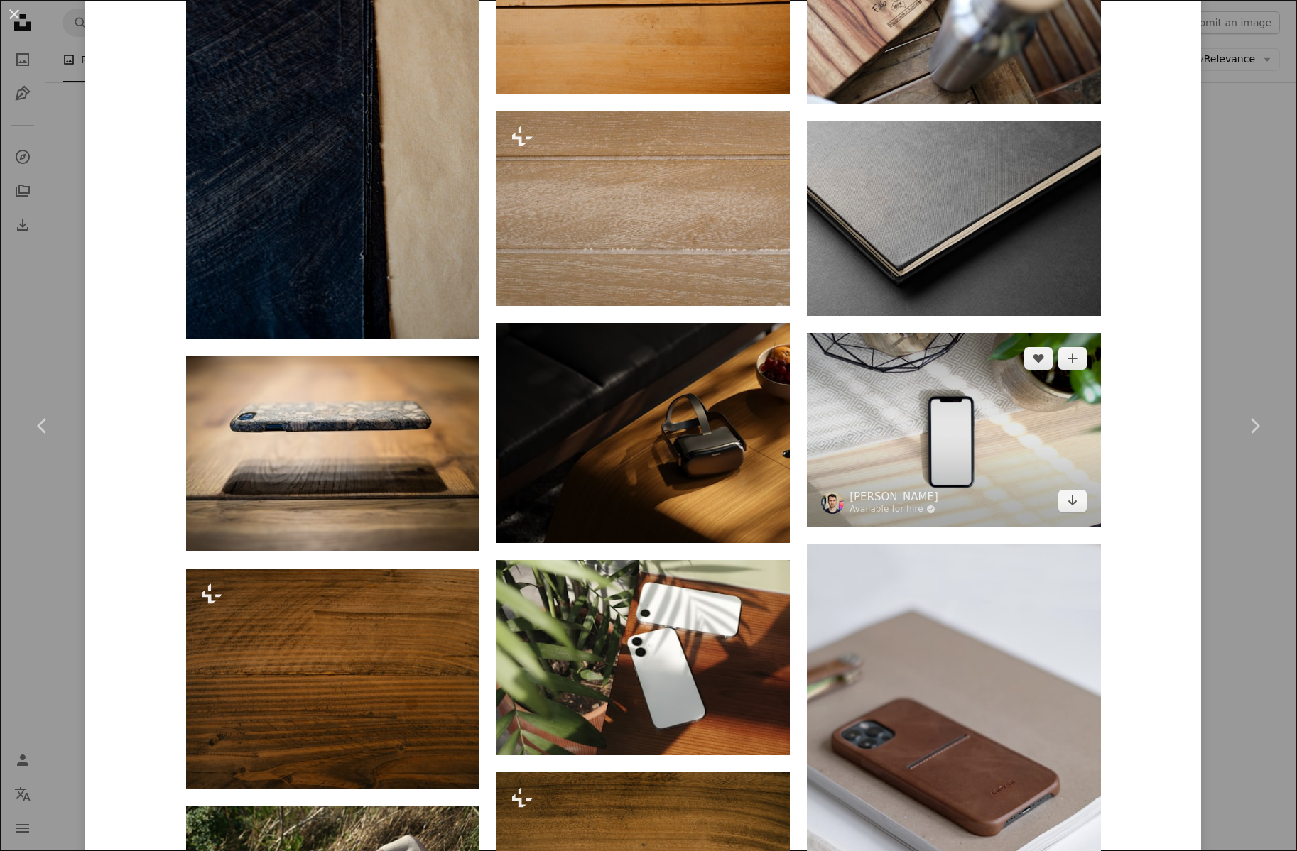
click at [1022, 446] on img at bounding box center [953, 430] width 293 height 194
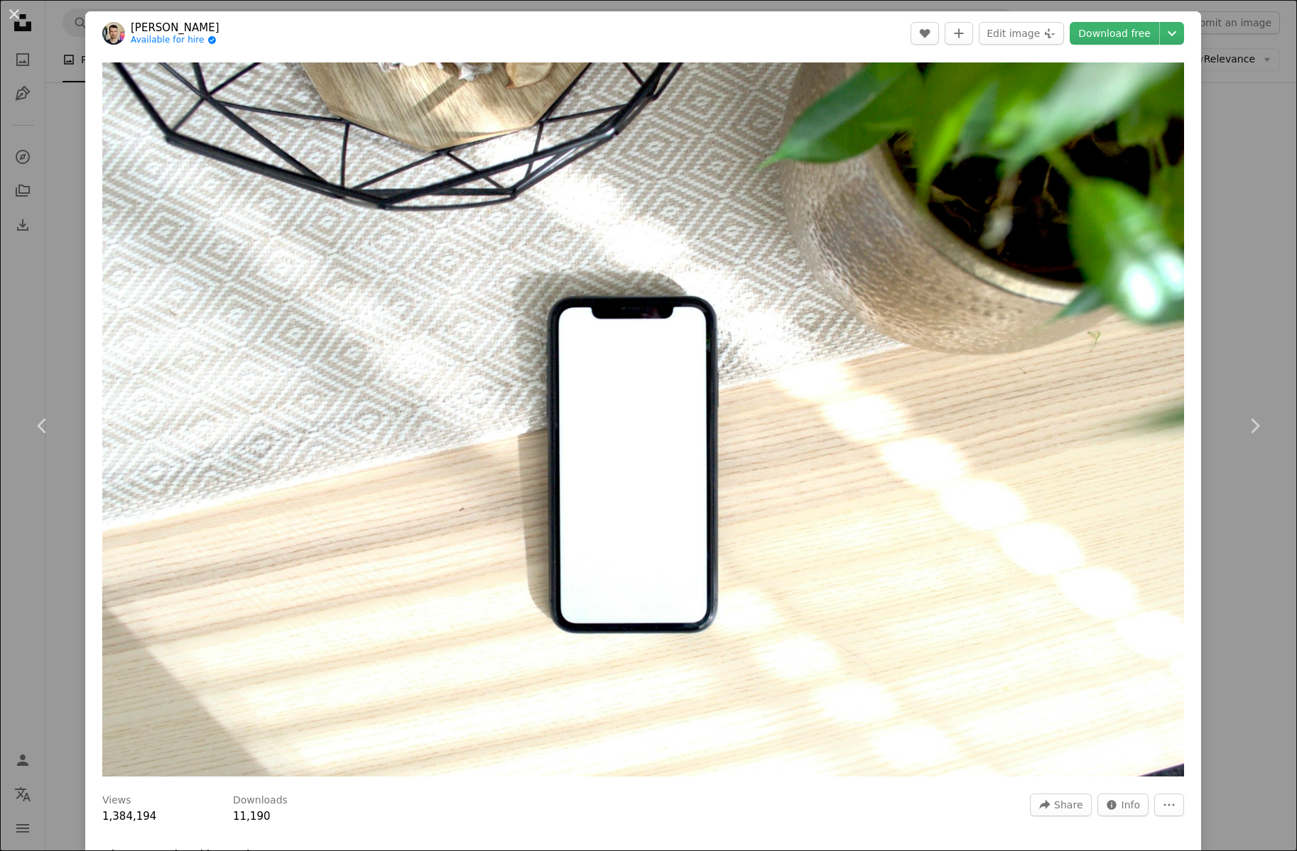
drag, startPoint x: 9, startPoint y: 10, endPoint x: 551, endPoint y: 406, distance: 671.2
click at [9, 10] on button "An X shape" at bounding box center [14, 14] width 17 height 17
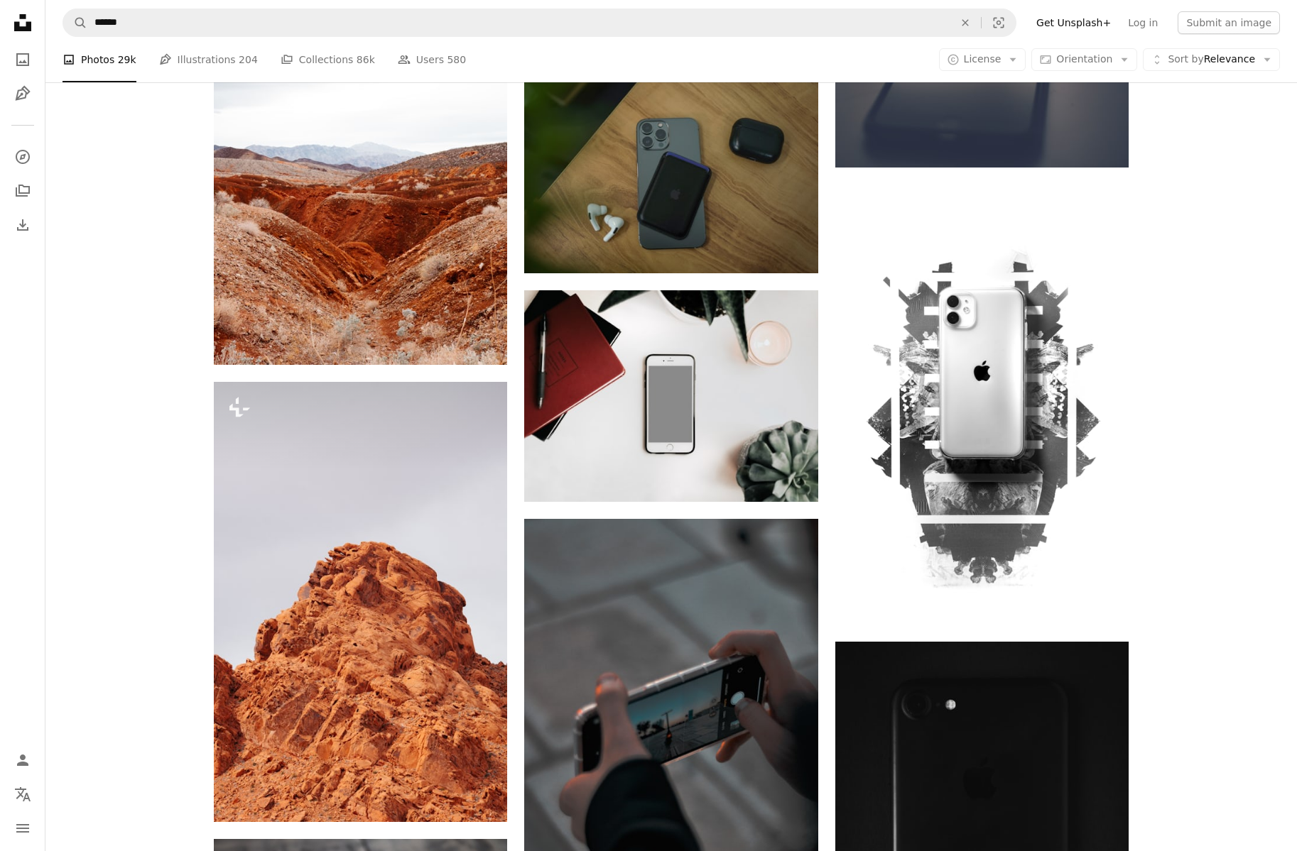
scroll to position [97457, 0]
